Goal: Task Accomplishment & Management: Use online tool/utility

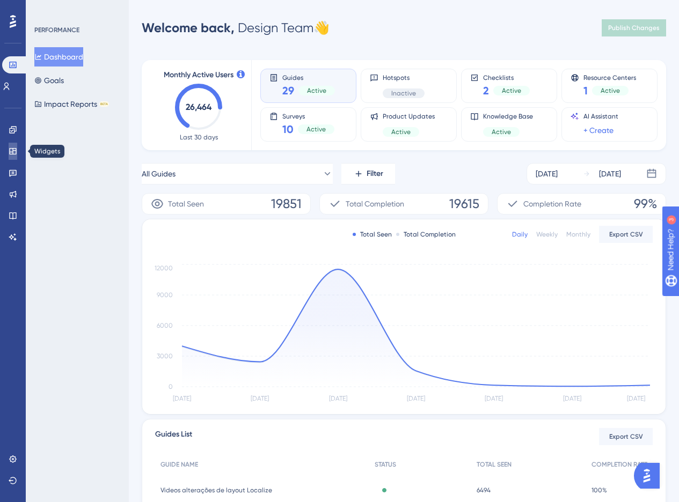
click at [17, 151] on link at bounding box center [13, 151] width 9 height 17
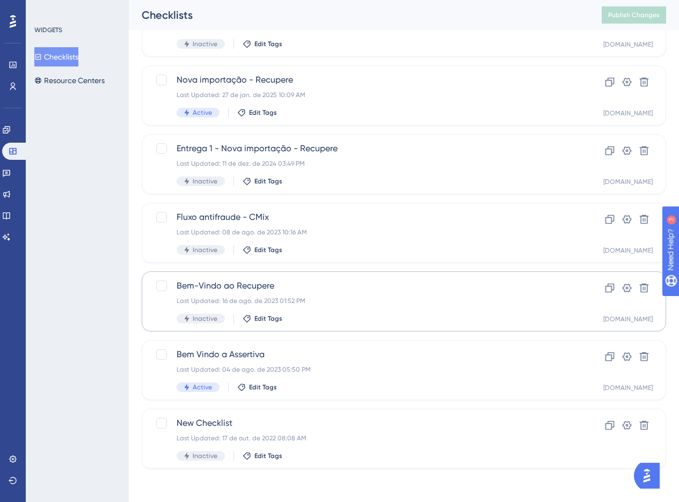
scroll to position [103, 0]
click at [11, 167] on link at bounding box center [6, 172] width 9 height 17
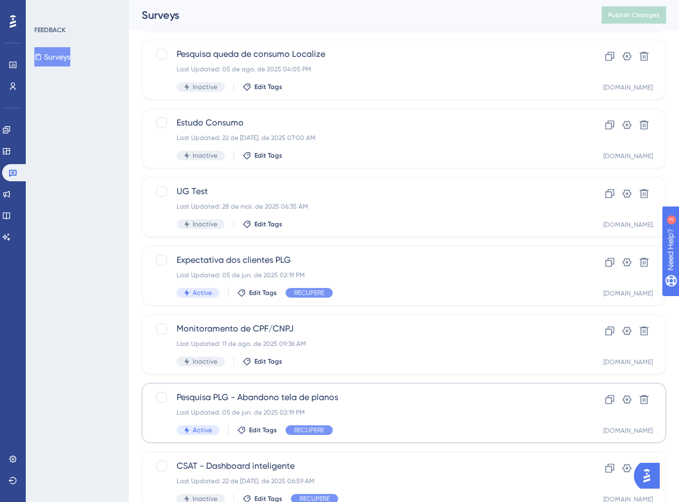
scroll to position [331, 0]
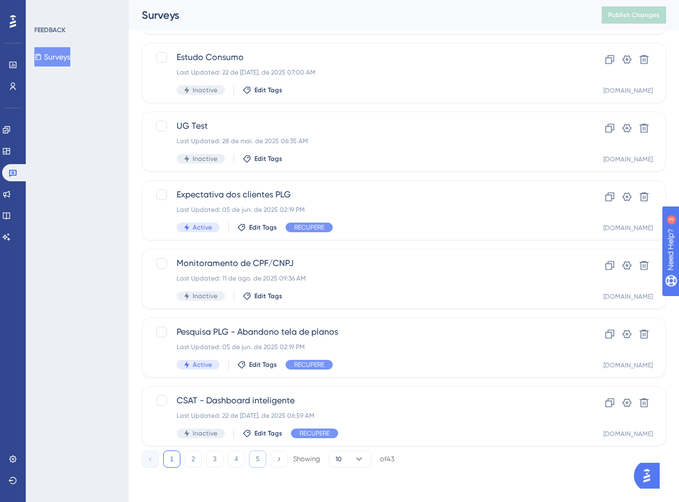
click at [261, 457] on button "5" at bounding box center [257, 459] width 17 height 17
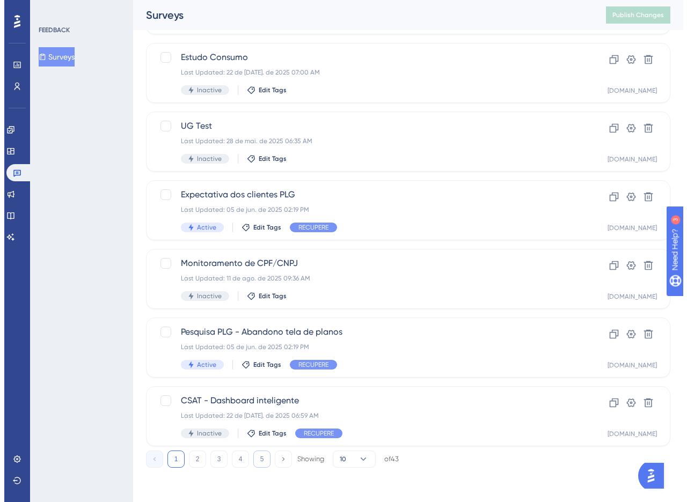
scroll to position [0, 0]
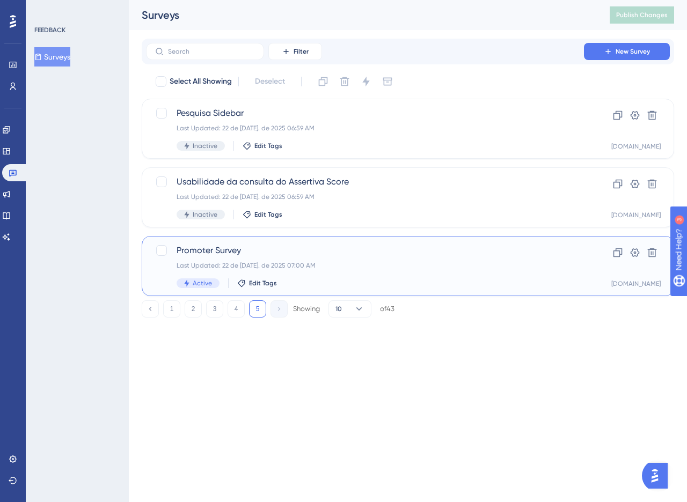
click at [300, 261] on div "Last Updated: 22 de [DATE]. de 2025 07:00 AM" at bounding box center [365, 265] width 377 height 9
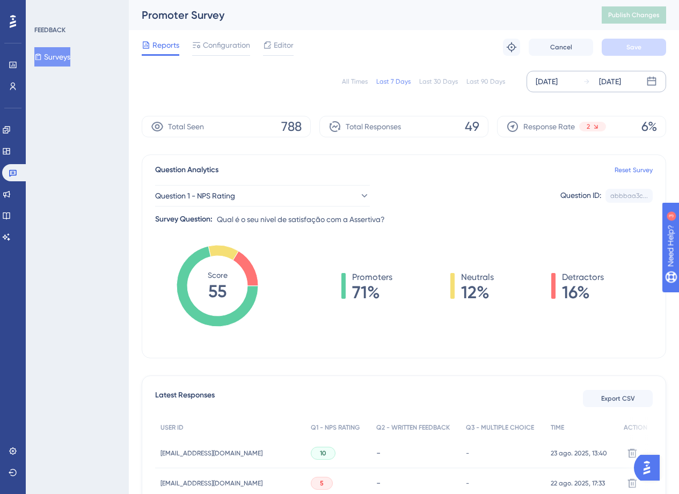
click at [558, 87] on div "[DATE]" at bounding box center [547, 81] width 22 height 13
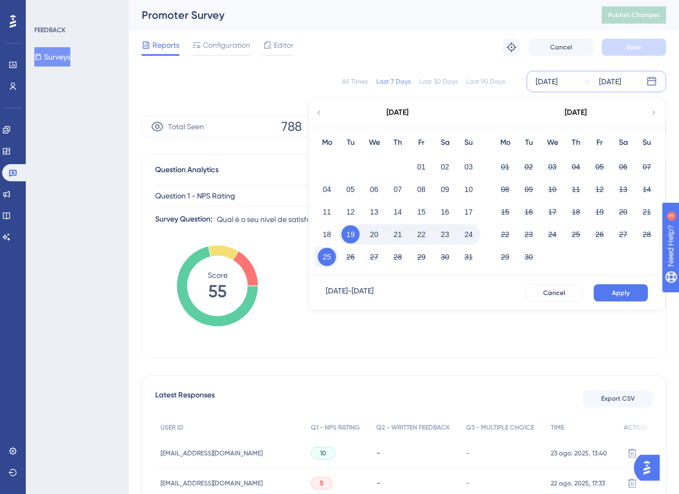
click at [321, 108] on icon at bounding box center [319, 113] width 8 height 10
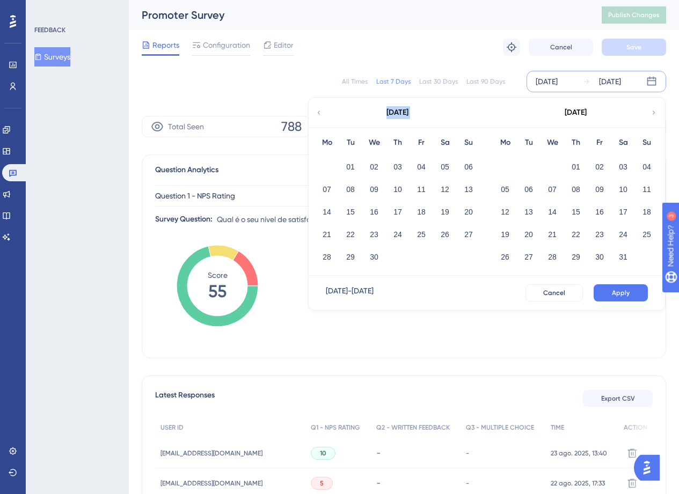
click at [321, 108] on icon at bounding box center [319, 113] width 8 height 10
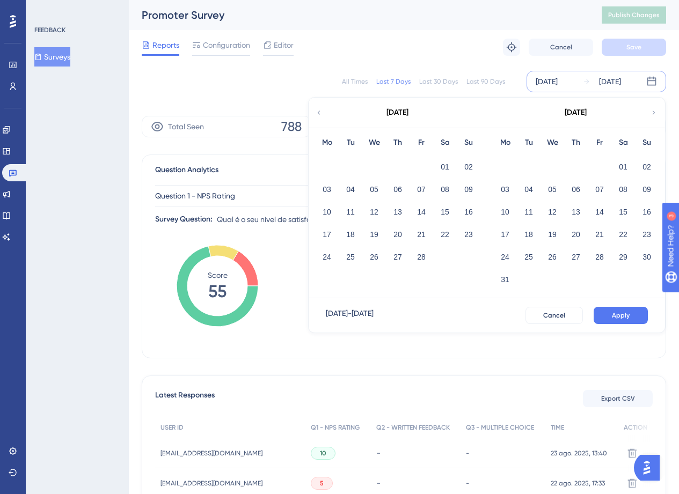
click at [321, 108] on icon at bounding box center [319, 113] width 8 height 10
click at [547, 170] on button "01" at bounding box center [552, 167] width 18 height 18
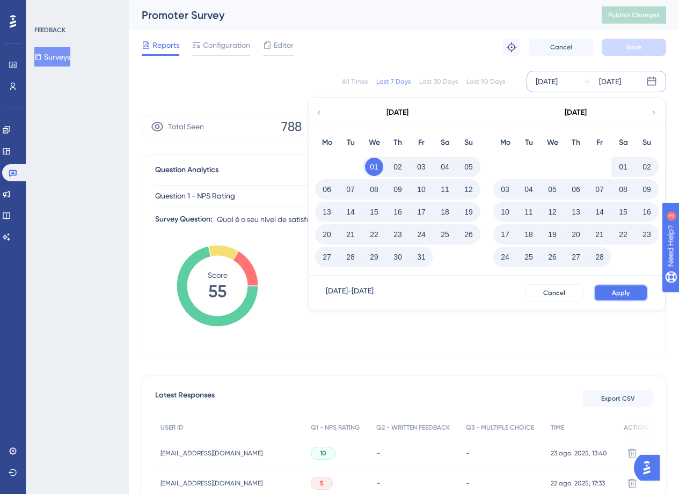
click at [618, 286] on button "Apply" at bounding box center [621, 292] width 54 height 17
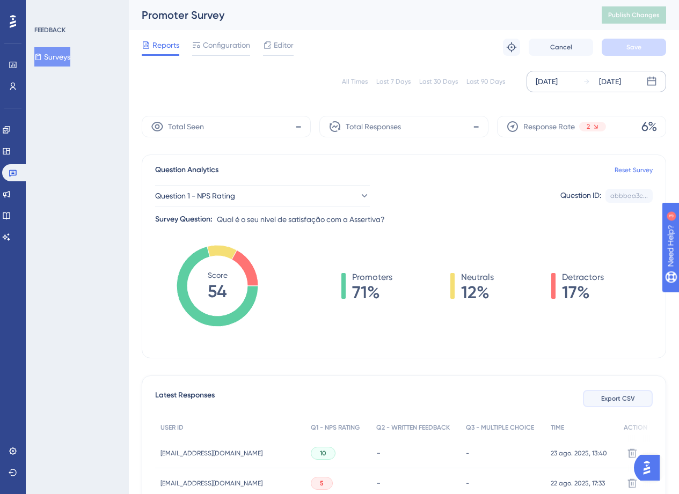
click at [624, 400] on span "Export CSV" at bounding box center [618, 398] width 34 height 9
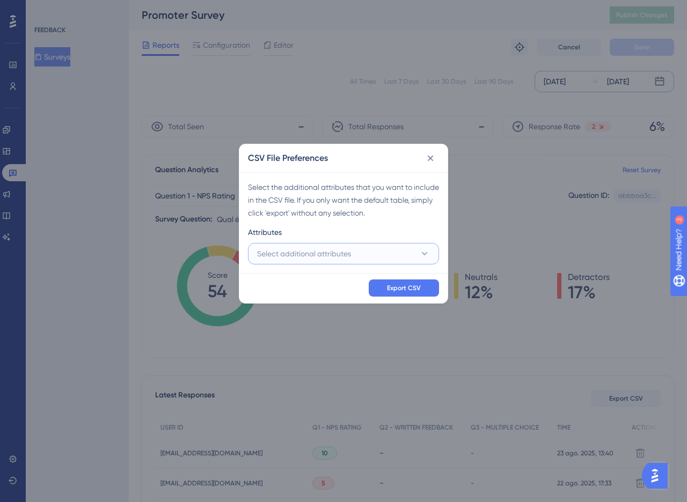
click at [331, 246] on button "Select additional attributes" at bounding box center [343, 253] width 191 height 21
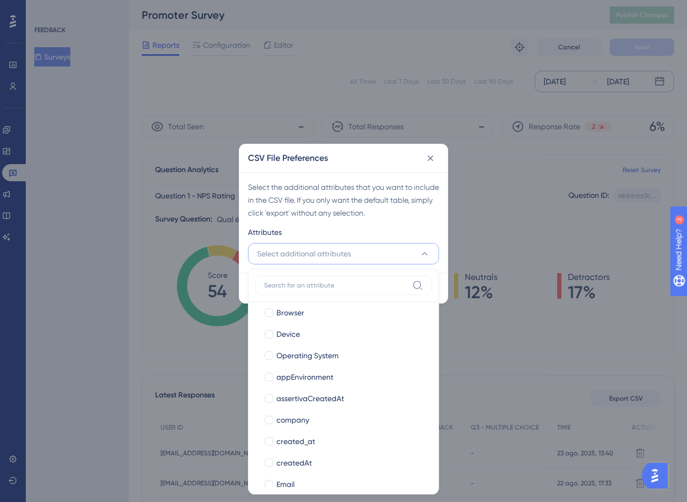
scroll to position [162, 0]
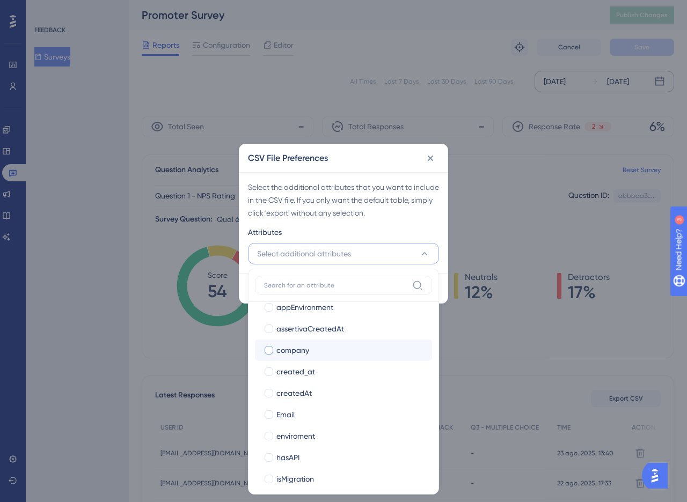
click at [304, 355] on span "company" at bounding box center [292, 350] width 33 height 13
checkbox input "true"
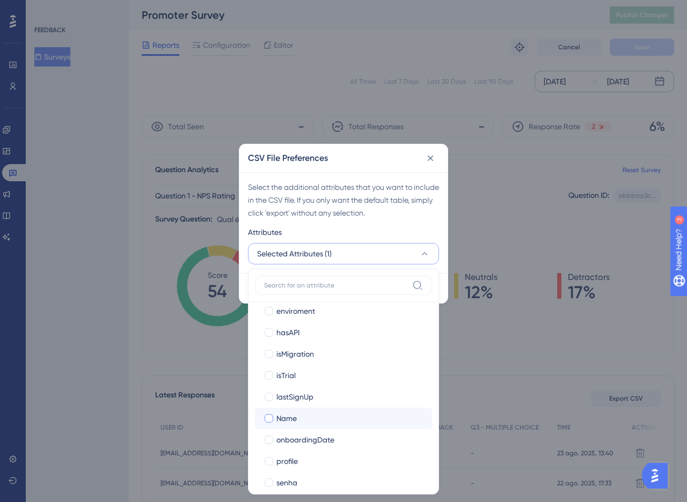
scroll to position [291, 0]
click at [319, 413] on div "Name" at bounding box center [349, 414] width 147 height 13
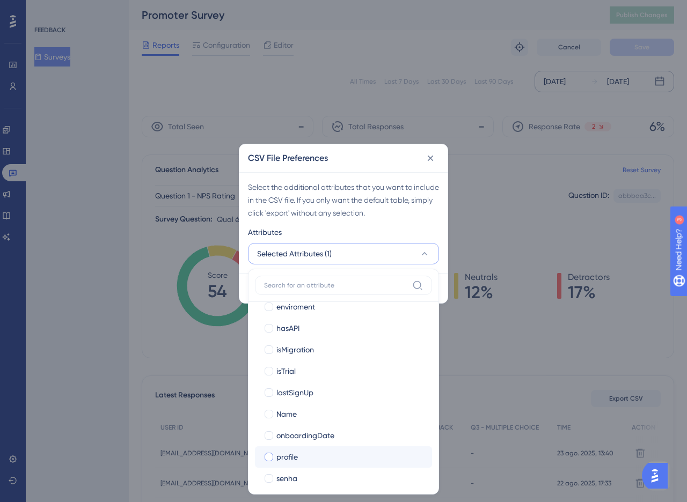
checkbox input "true"
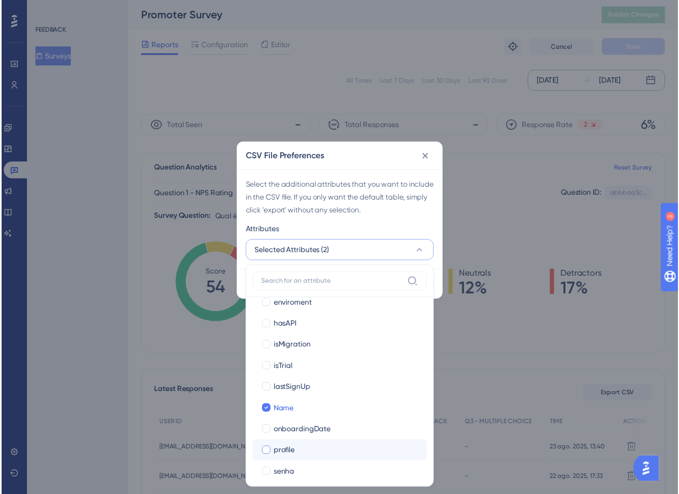
scroll to position [311, 0]
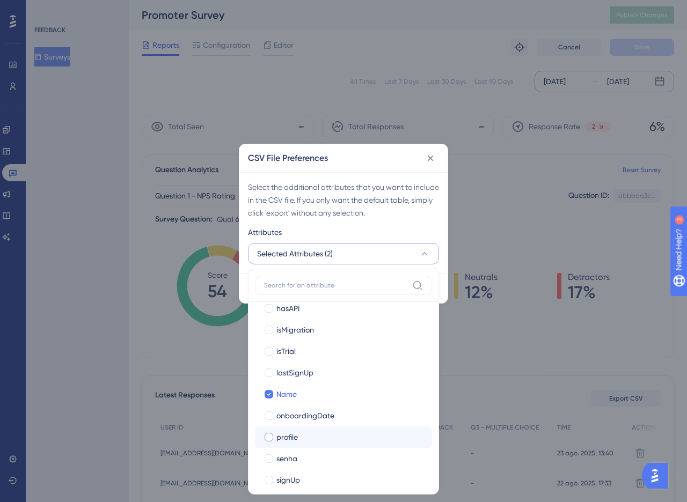
click at [298, 440] on div "profile" at bounding box center [349, 437] width 147 height 13
checkbox input "true"
click at [415, 204] on div "Select the additional attributes that you want to include in the CSV file. If y…" at bounding box center [343, 200] width 191 height 39
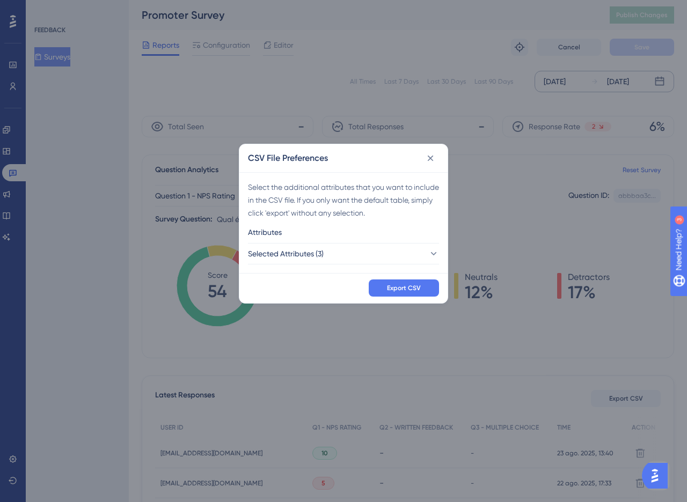
click at [321, 214] on div "Select the additional attributes that you want to include in the CSV file. If y…" at bounding box center [343, 200] width 191 height 39
click at [397, 288] on span "Export CSV" at bounding box center [404, 288] width 34 height 9
